Goal: Check status: Check status

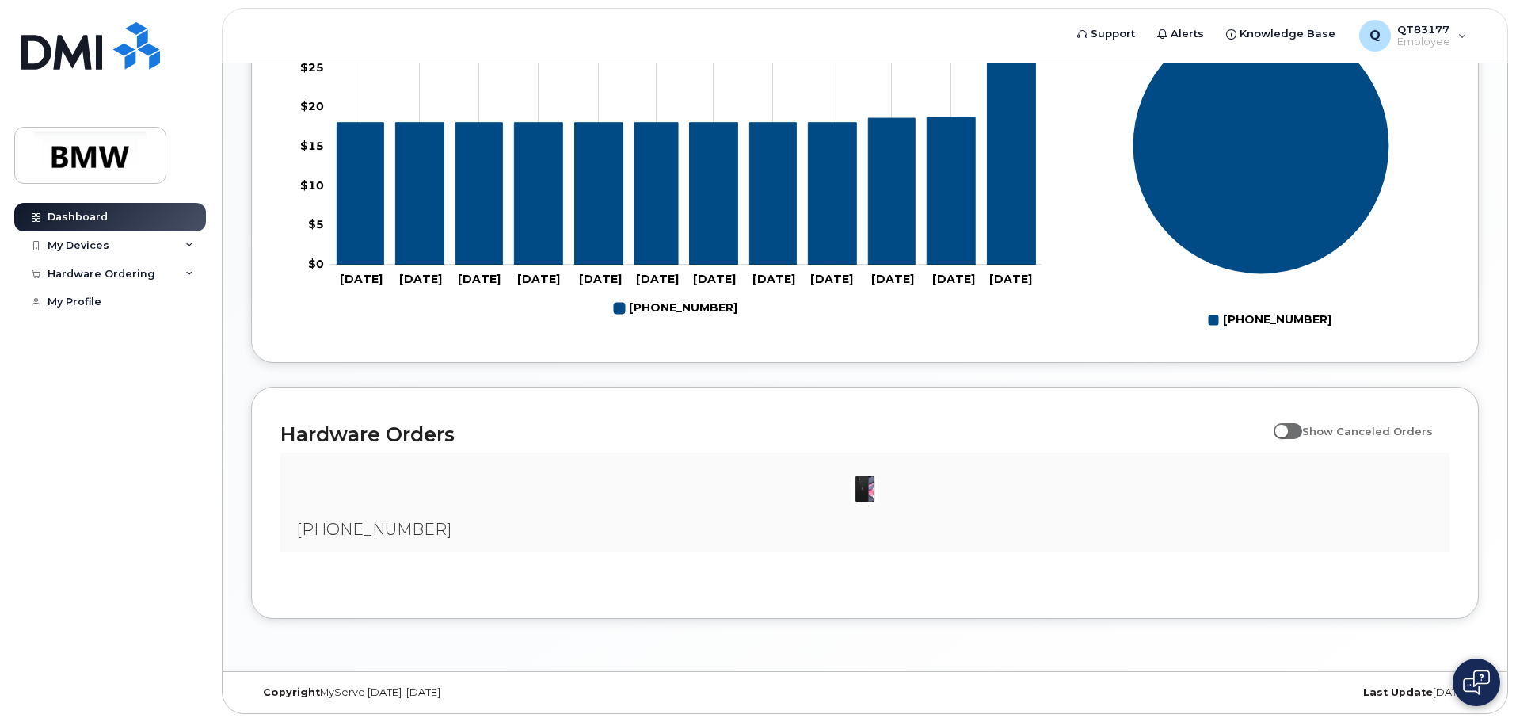
scroll to position [721, 0]
click at [187, 273] on icon at bounding box center [189, 274] width 8 height 8
click at [145, 300] on link "My Orders" at bounding box center [124, 303] width 164 height 30
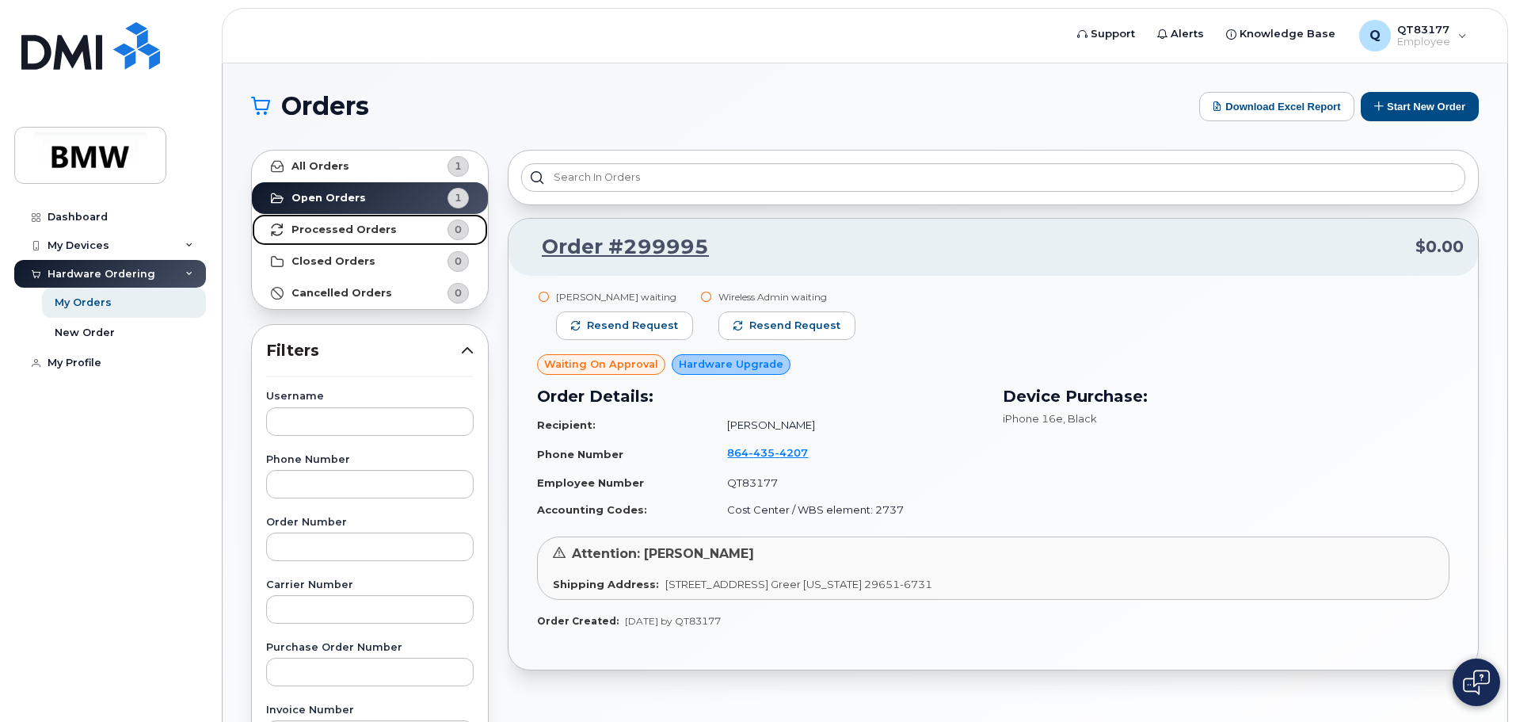
click at [367, 231] on strong "Processed Orders" at bounding box center [344, 229] width 105 height 13
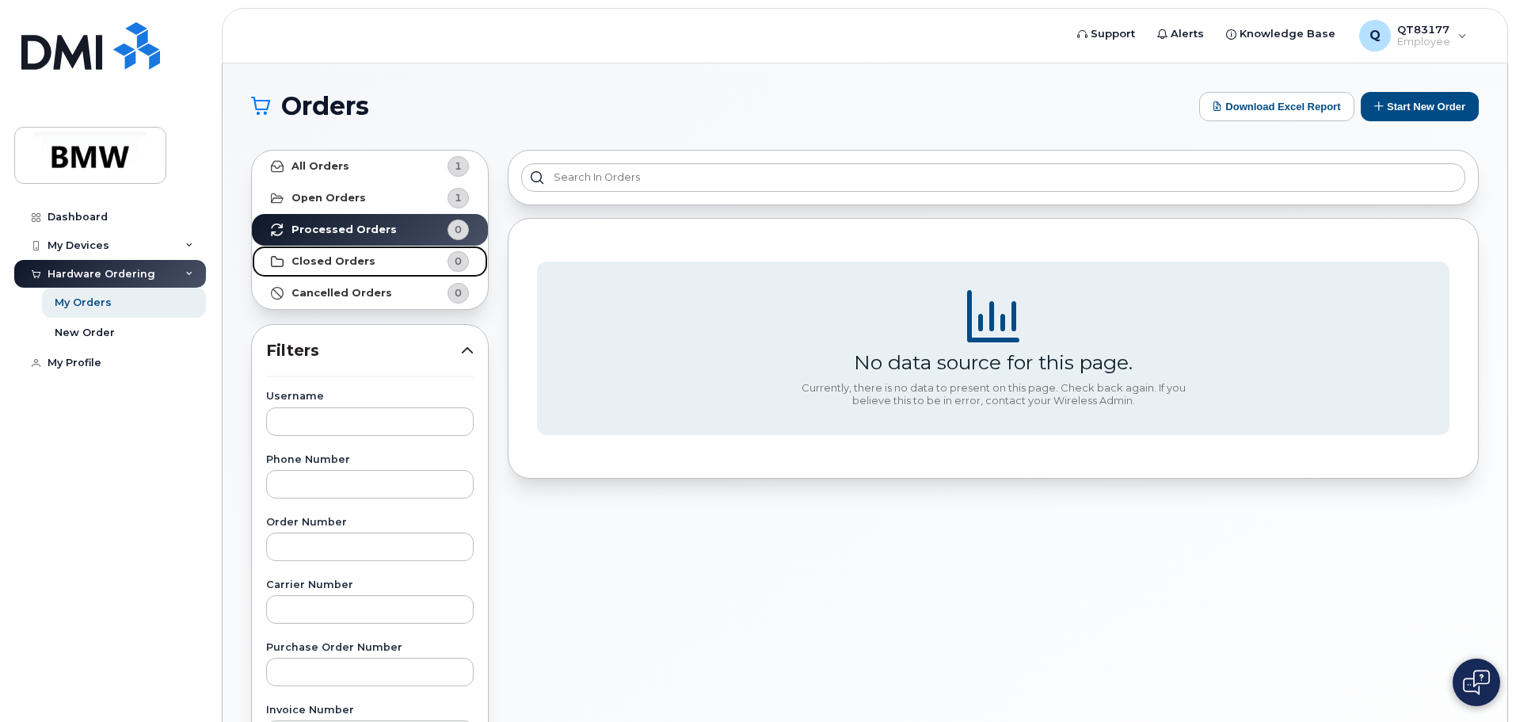
click at [366, 253] on link "Closed Orders 0" at bounding box center [370, 262] width 236 height 32
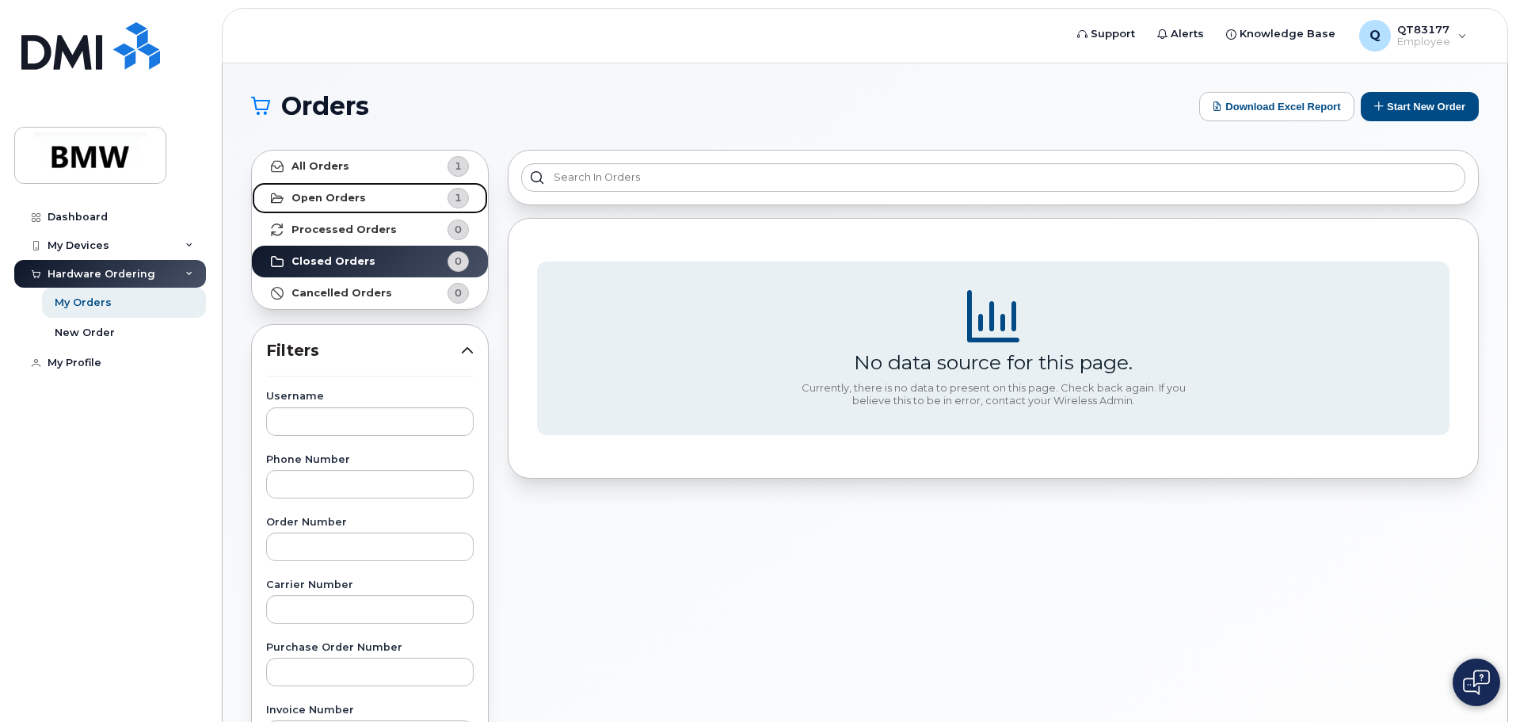
click at [371, 196] on link "Open Orders 1" at bounding box center [370, 198] width 236 height 32
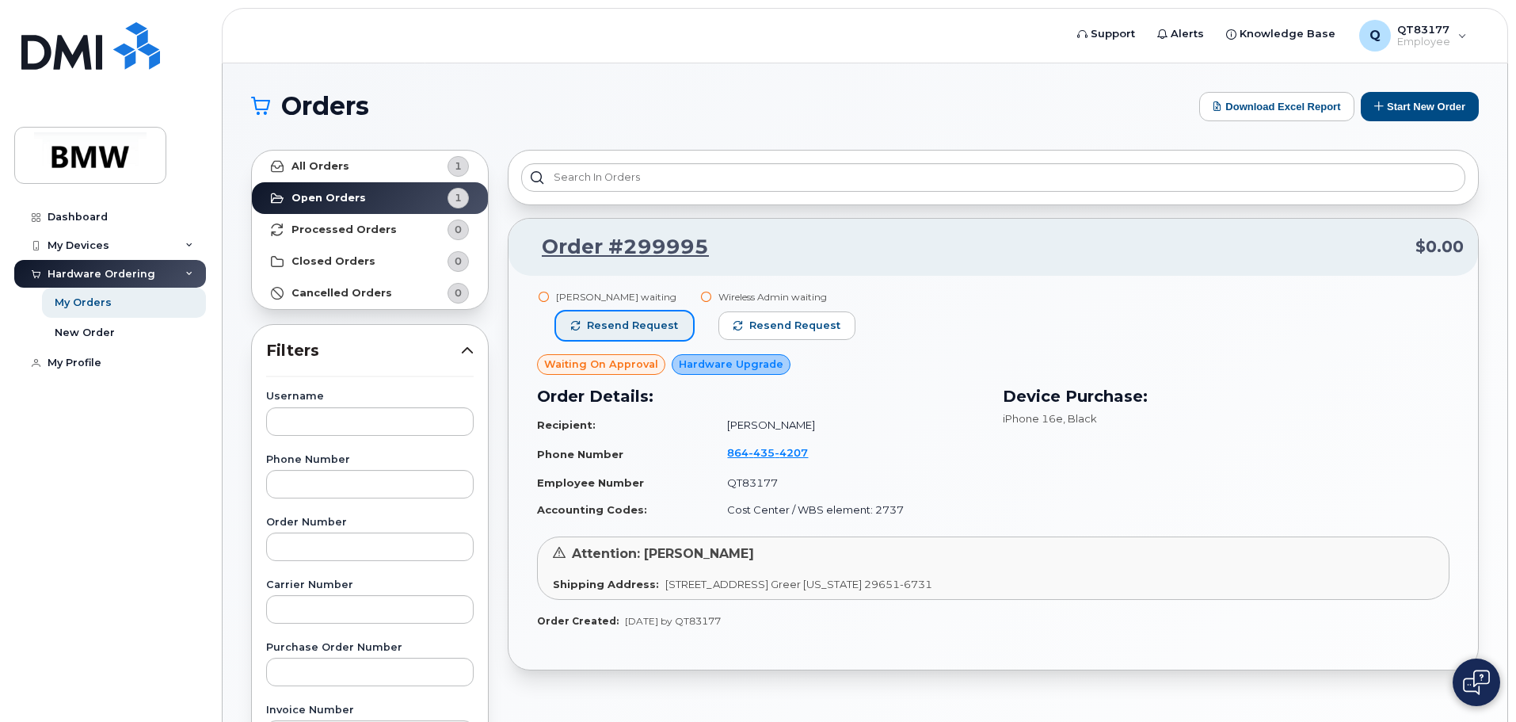
click at [661, 319] on span "Resend request" at bounding box center [632, 325] width 91 height 14
click at [769, 323] on span "Resend request" at bounding box center [795, 325] width 91 height 14
